Goal: Information Seeking & Learning: Check status

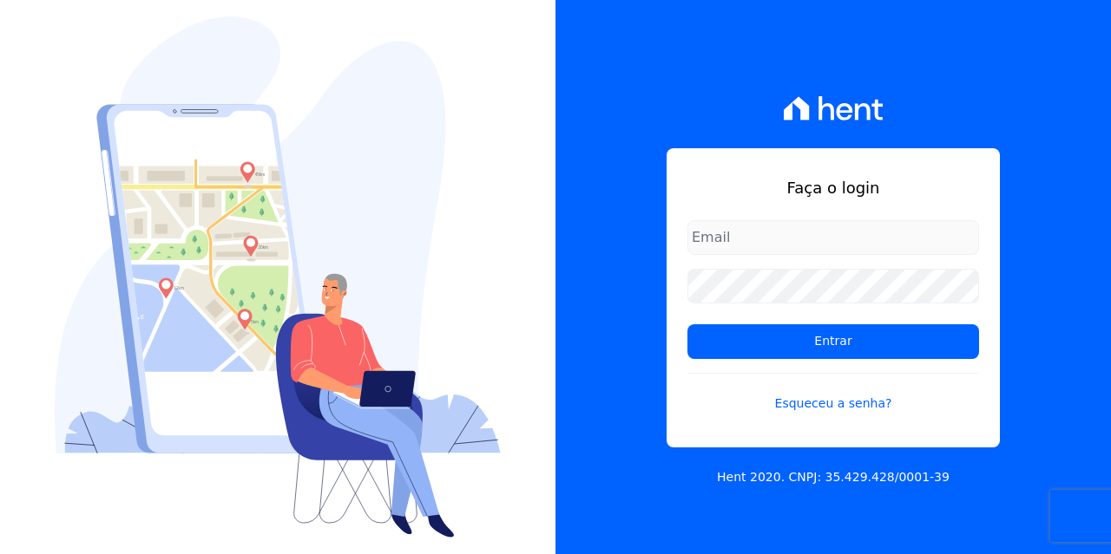
type input "[EMAIL_ADDRESS][DOMAIN_NAME]"
click at [815, 368] on form "[EMAIL_ADDRESS][DOMAIN_NAME] Entrar Esqueceu a senha?" at bounding box center [833, 326] width 292 height 213
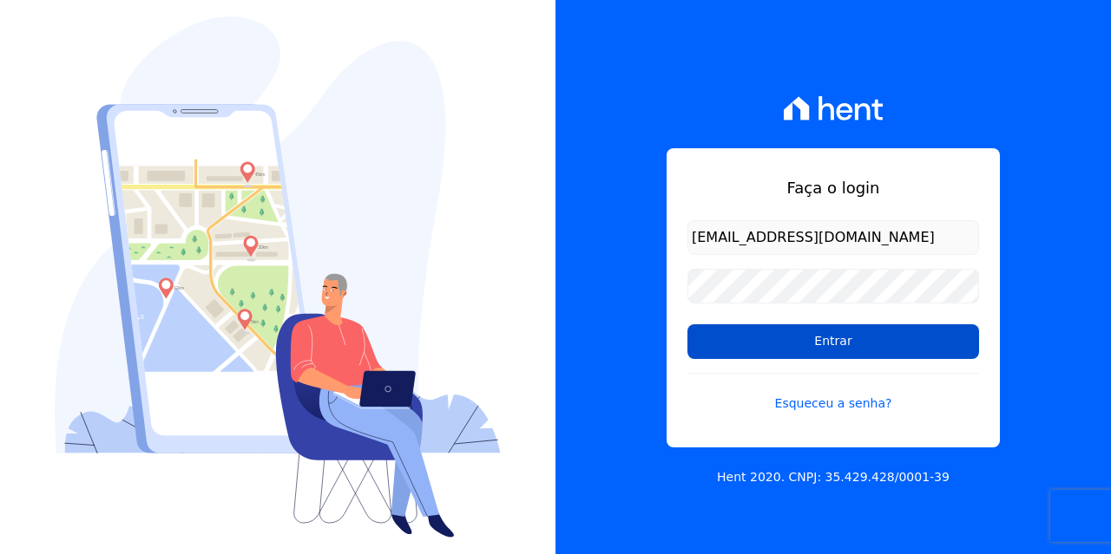
click at [818, 353] on input "Entrar" at bounding box center [833, 342] width 292 height 35
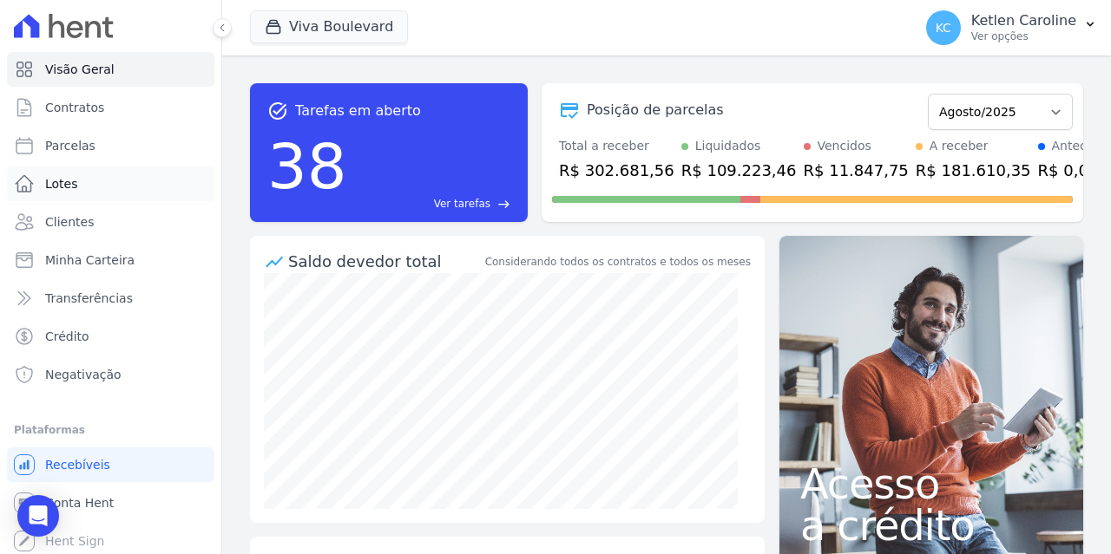
click at [69, 188] on span "Lotes" at bounding box center [61, 183] width 33 height 17
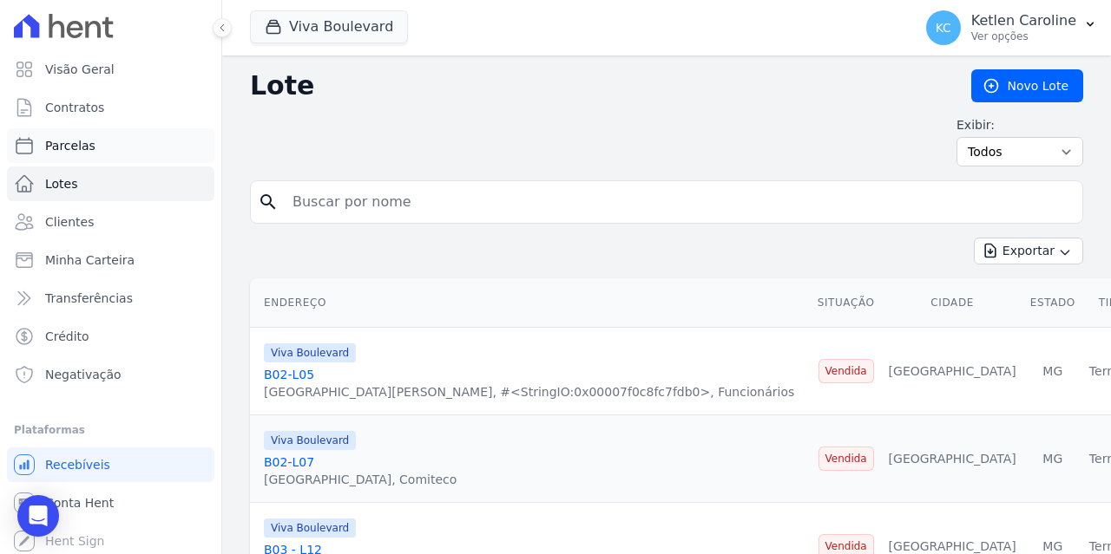
click at [141, 150] on link "Parcelas" at bounding box center [110, 145] width 207 height 35
select select
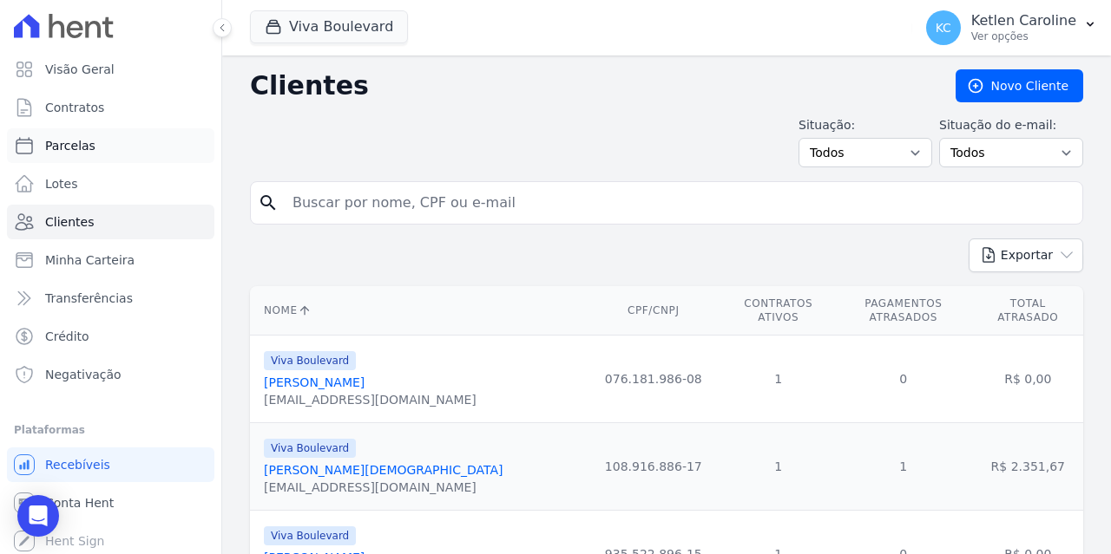
click at [110, 147] on link "Parcelas" at bounding box center [110, 145] width 207 height 35
select select
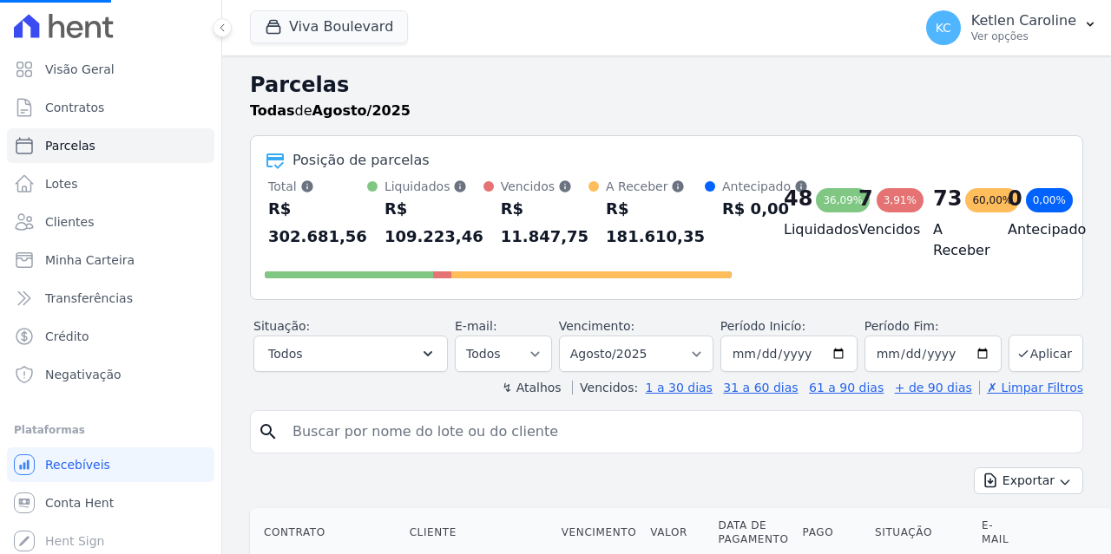
click at [374, 437] on input "search" at bounding box center [678, 432] width 793 height 35
type input "w"
select select
click at [432, 431] on input "search" at bounding box center [678, 432] width 793 height 35
type input "warley"
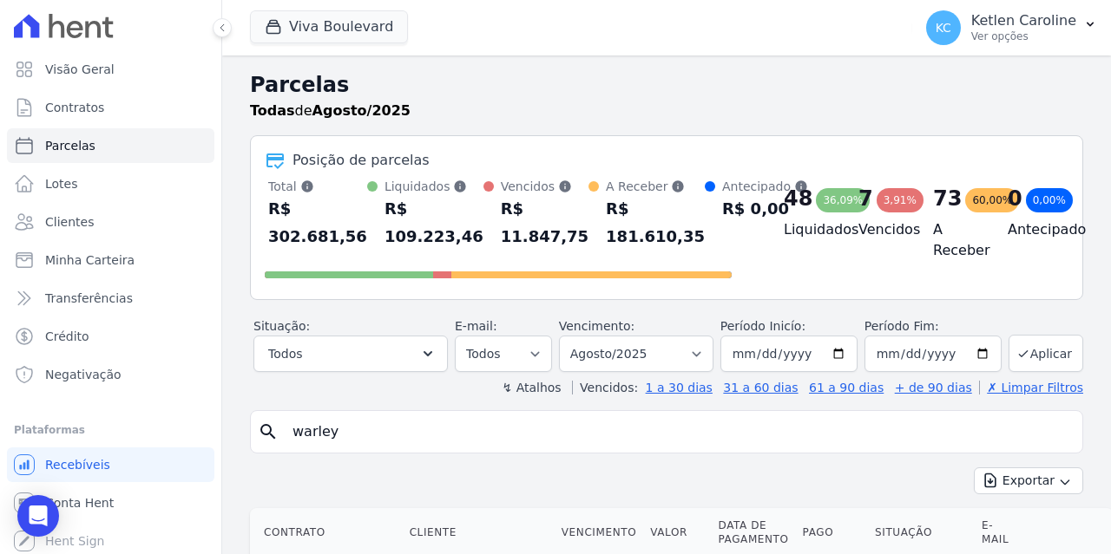
select select
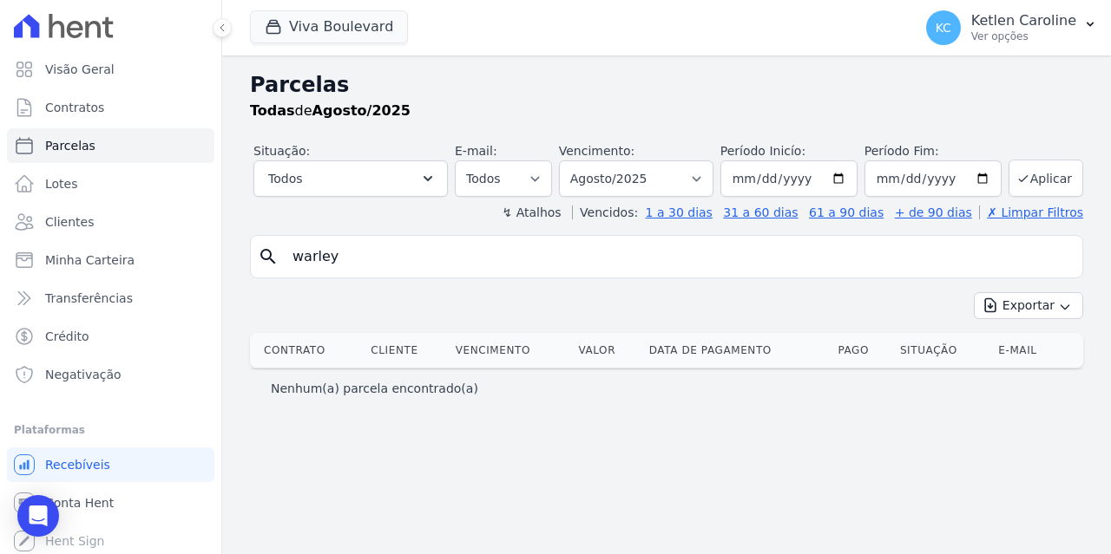
click at [401, 228] on div "Parcelas Todas de Agosto/2025 Situação: Agendado Em Aberto Pago Processando Can…" at bounding box center [666, 305] width 888 height 499
click at [401, 238] on div "Parcelas Todas de Agosto/2025 Situação: Agendado Em Aberto Pago Processando Can…" at bounding box center [666, 305] width 888 height 499
click at [396, 245] on input "warley" at bounding box center [678, 256] width 793 height 35
